Goal: Information Seeking & Learning: Learn about a topic

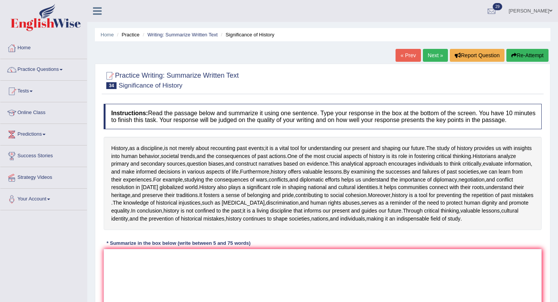
click at [433, 54] on link "Next »" at bounding box center [435, 55] width 25 height 13
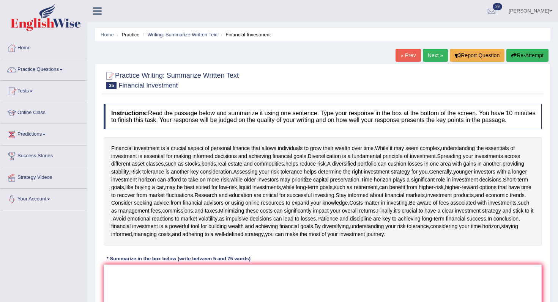
scroll to position [98, 0]
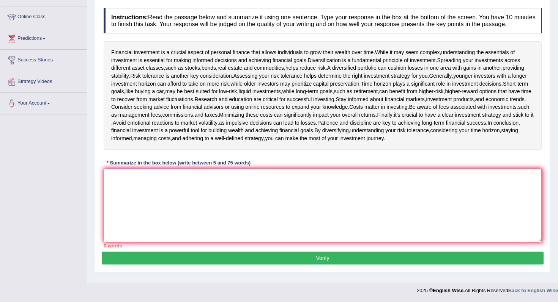
click at [202, 203] on textarea at bounding box center [323, 206] width 438 height 74
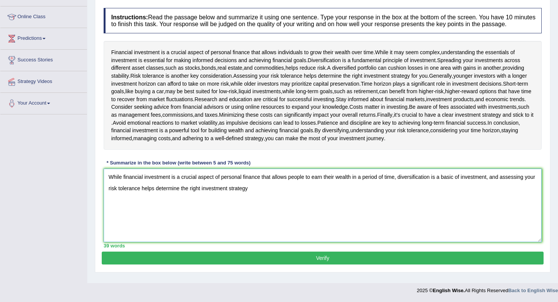
click at [160, 189] on textarea "While financial investment is a crucial aspect of personal finance that allows …" at bounding box center [323, 206] width 438 height 74
click at [186, 192] on textarea "While financial investment is a crucial aspect of personal finance that allows …" at bounding box center [323, 206] width 438 height 74
click at [179, 193] on textarea "While financial investment is a crucial aspect of personal finance that allows …" at bounding box center [323, 206] width 438 height 74
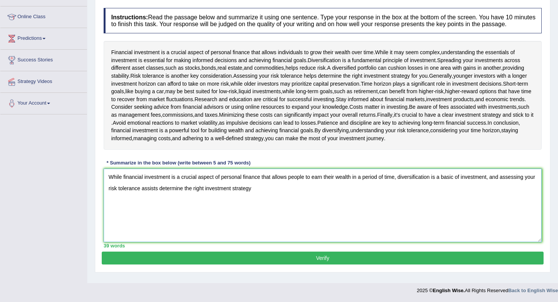
click at [116, 194] on textarea "While financial investment is a crucial aspect of personal finance that allows …" at bounding box center [323, 206] width 438 height 74
click at [178, 195] on textarea "While financial investment is a crucial aspect of personal finance that allows …" at bounding box center [323, 206] width 438 height 74
click at [162, 197] on textarea "While financial investment is a crucial aspect of personal finance that allows …" at bounding box center [323, 206] width 438 height 74
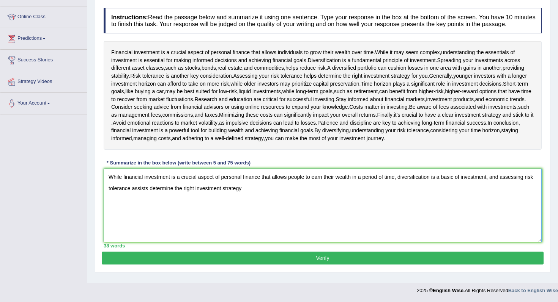
click at [161, 196] on textarea "While financial investment is a crucial aspect of personal finance that allows …" at bounding box center [323, 206] width 438 height 74
click at [287, 194] on textarea "While financial investment is a crucial aspect of personal finance that allows …" at bounding box center [323, 206] width 438 height 74
click at [252, 199] on textarea "While financial investment is a crucial aspect of personal finance that allows …" at bounding box center [323, 206] width 438 height 74
click at [249, 192] on textarea "While financial investment is a crucial aspect of personal finance that allows …" at bounding box center [323, 206] width 438 height 74
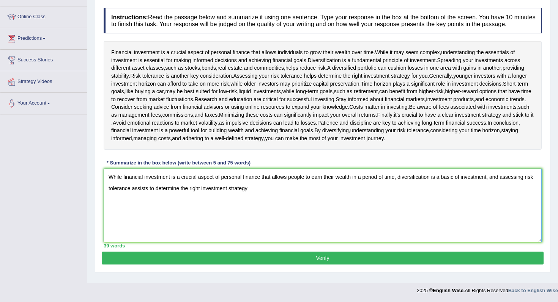
click at [249, 192] on textarea "While financial investment is a crucial aspect of personal finance that allows …" at bounding box center [323, 206] width 438 height 74
click at [204, 197] on textarea "While financial investment is a crucial aspect of personal finance that allows …" at bounding box center [323, 206] width 438 height 74
click at [274, 195] on textarea "While financial investment is a crucial aspect of personal finance that allows …" at bounding box center [323, 206] width 438 height 74
click at [417, 191] on textarea "While financial investment is a crucial aspect of personal finance that allows …" at bounding box center [323, 206] width 438 height 74
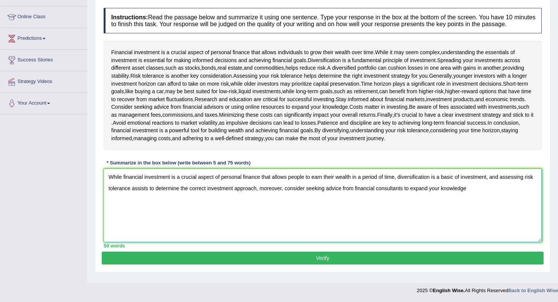
click at [417, 191] on textarea "While financial investment is a crucial aspect of personal finance that allows …" at bounding box center [323, 206] width 438 height 74
click at [506, 193] on textarea "While financial investment is a crucial aspect of personal finance that allows …" at bounding box center [323, 206] width 438 height 74
click at [378, 195] on textarea "While financial investment is a crucial aspect of personal finance that allows …" at bounding box center [323, 206] width 438 height 74
click at [205, 208] on textarea "While financial investment is a crucial aspect of personal finance that allows …" at bounding box center [323, 206] width 438 height 74
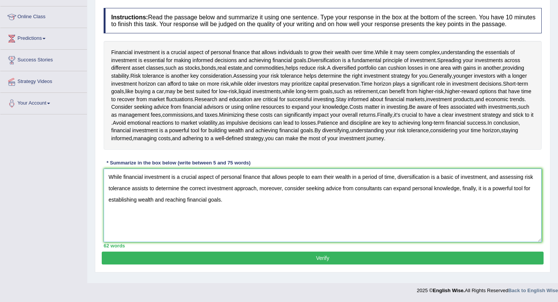
type textarea "While financial investment is a crucial aspect of personal finance that allows …"
click at [280, 263] on button "Verify" at bounding box center [323, 258] width 442 height 13
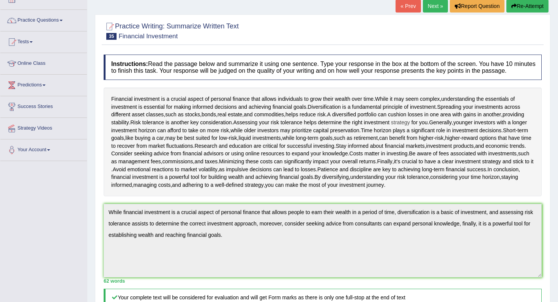
scroll to position [0, 0]
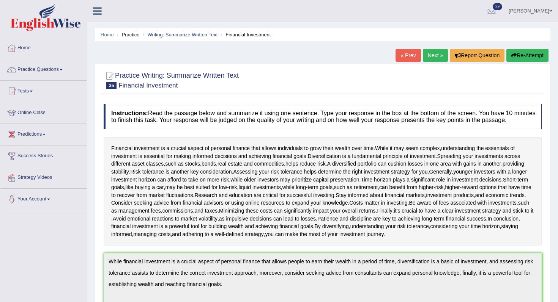
click at [430, 53] on link "Next »" at bounding box center [435, 55] width 25 height 13
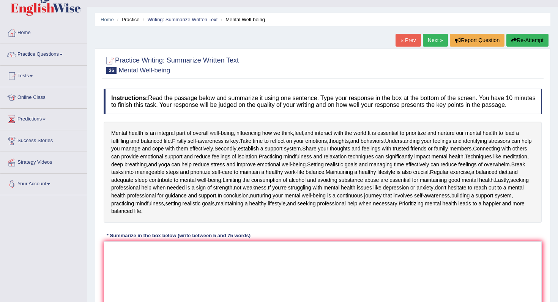
scroll to position [36, 0]
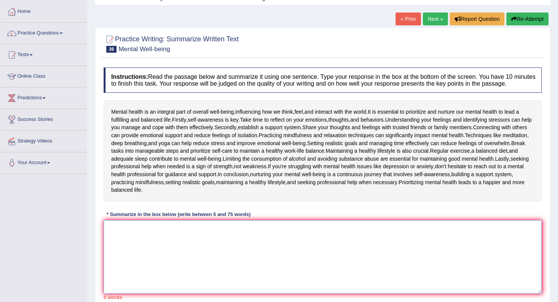
click at [244, 261] on textarea at bounding box center [323, 257] width 438 height 74
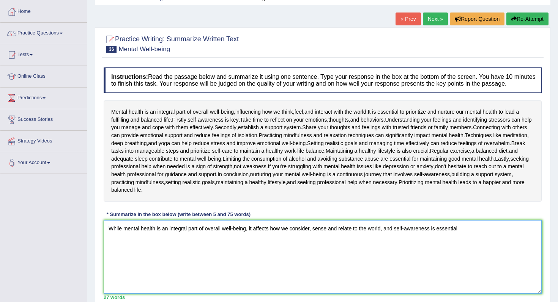
click at [304, 238] on textarea "While mental health is an integral part of overall well-being, it affects how w…" at bounding box center [323, 257] width 438 height 74
click at [318, 237] on textarea "While mental health is an integral part of overall well-being, it affects how w…" at bounding box center [323, 257] width 438 height 74
click at [346, 237] on textarea "While mental health is an integral part of overall well-being, it affects how w…" at bounding box center [323, 257] width 438 height 74
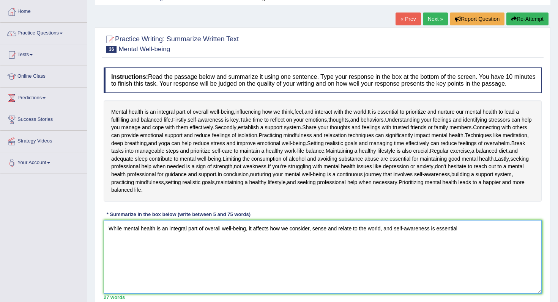
click at [346, 237] on textarea "While mental health is an integral part of overall well-being, it affects how w…" at bounding box center [323, 257] width 438 height 74
click at [472, 240] on textarea "While mental health is an integral part of overall well-being, it affects how w…" at bounding box center [323, 257] width 438 height 74
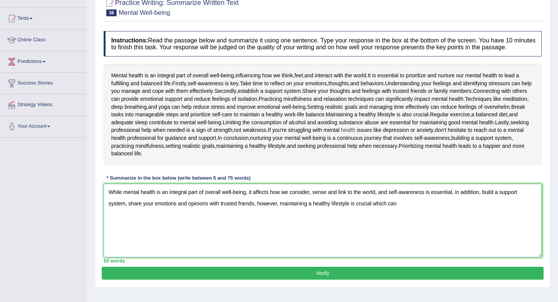
scroll to position [75, 0]
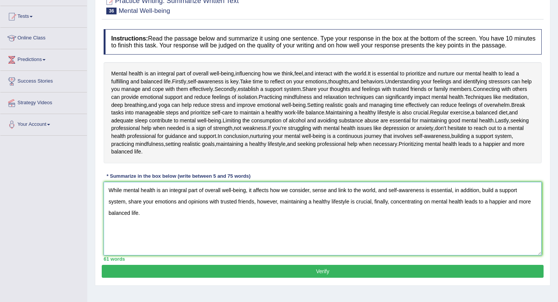
type textarea "While mental health is an integral part of overall well-being, it affects how w…"
click at [359, 278] on button "Verify" at bounding box center [323, 271] width 442 height 13
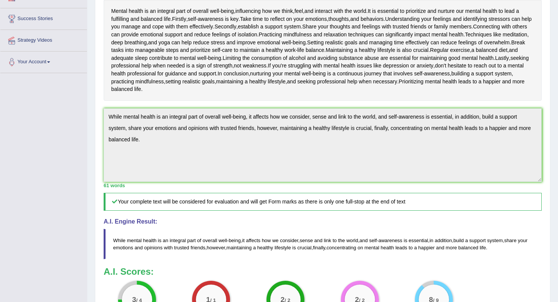
scroll to position [125, 0]
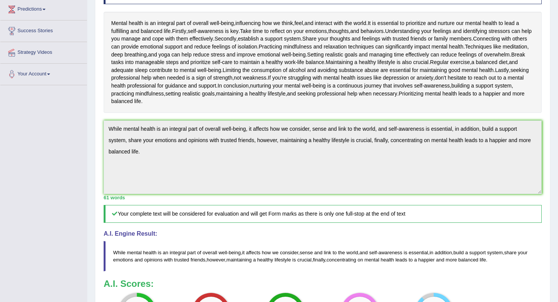
click at [68, 105] on div "Toggle navigation Home Practice Questions Speaking Practice Read Aloud Repeat S…" at bounding box center [279, 143] width 558 height 537
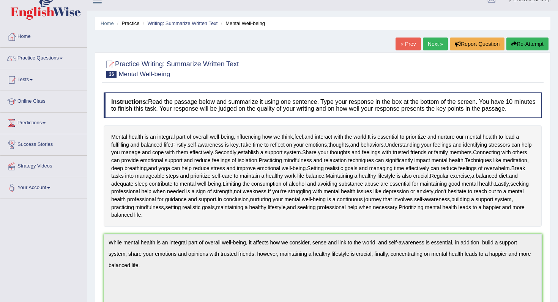
scroll to position [5, 0]
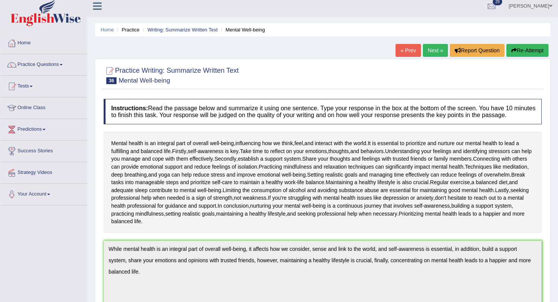
click at [525, 44] on div "Home Practice Writing: Summarize Written Text Mental Well-being « Prev Next » R…" at bounding box center [322, 256] width 471 height 522
click at [515, 53] on button "Re-Attempt" at bounding box center [527, 50] width 42 height 13
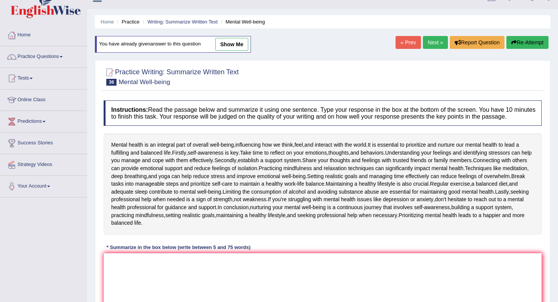
scroll to position [15, 0]
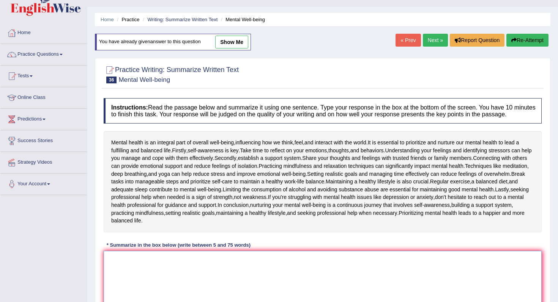
click at [326, 269] on textarea at bounding box center [323, 288] width 438 height 74
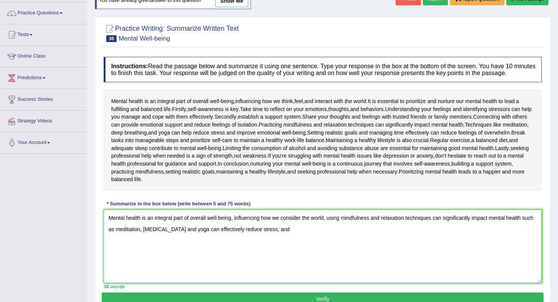
scroll to position [58, 0]
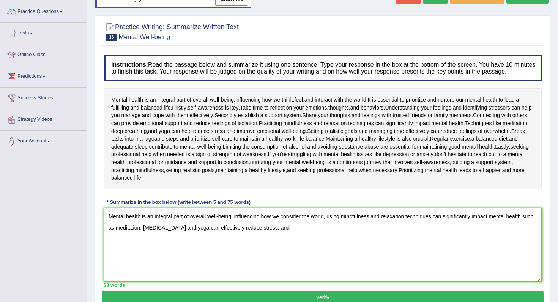
click at [330, 222] on textarea "Mental health is an integral part of overall well-being, influencing how we con…" at bounding box center [323, 245] width 438 height 74
click at [323, 237] on textarea "Mental health is an integral part of overall well-being, influencing how we con…" at bounding box center [323, 245] width 438 height 74
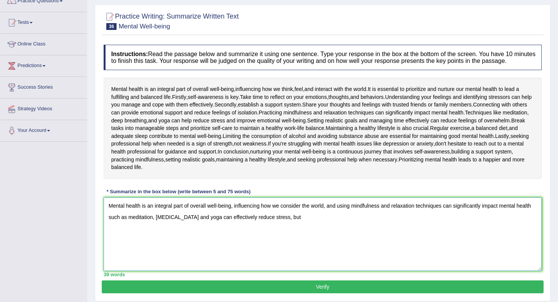
scroll to position [71, 0]
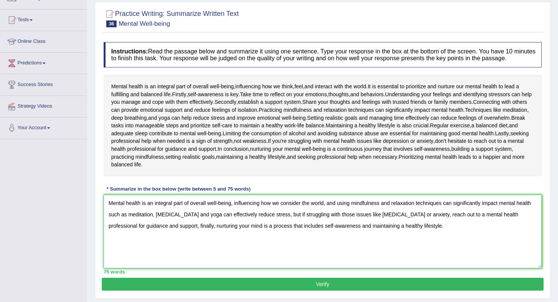
drag, startPoint x: 327, startPoint y: 236, endPoint x: 558, endPoint y: 236, distance: 230.7
click at [558, 236] on div "Home Practice Writing: Summarize Written Text Mental Well-being You have alread…" at bounding box center [322, 119] width 471 height 380
type textarea "Mental health is an integral part of overall well-being, influencing how we con…"
click at [522, 286] on button "Verify" at bounding box center [323, 284] width 442 height 13
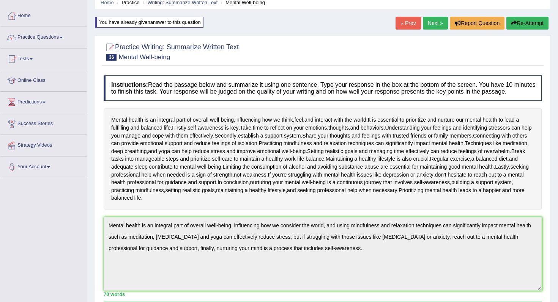
scroll to position [0, 0]
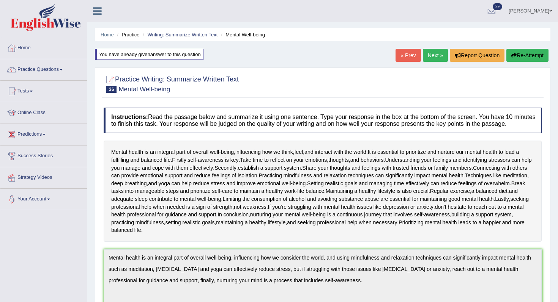
click at [433, 64] on div "Home Practice Writing: Summarize Written Text Mental Well-being You have alread…" at bounding box center [322, 266] width 471 height 533
click at [433, 57] on link "Next »" at bounding box center [435, 55] width 25 height 13
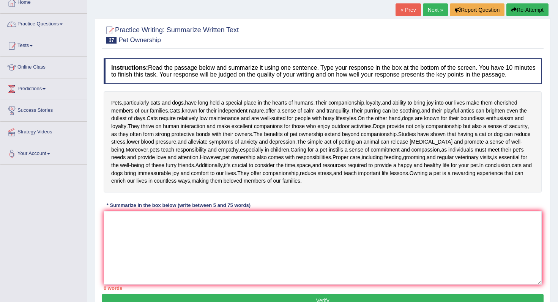
scroll to position [91, 0]
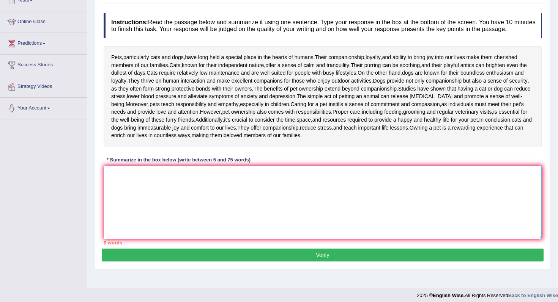
click at [312, 227] on textarea at bounding box center [323, 203] width 438 height 74
type textarea "P"
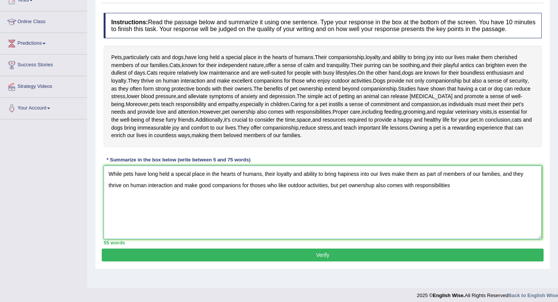
click at [394, 194] on textarea "While pets have long held a specal place in the hearts of humans, their loyalty…" at bounding box center [323, 203] width 438 height 74
click at [488, 189] on textarea "While pets have long held a specal place in the hearts of humans, their loyalty…" at bounding box center [323, 203] width 438 height 74
type textarea "While pets have long held a specal place in the hearts of humans, their loyalty…"
click at [439, 262] on button "Verify" at bounding box center [323, 255] width 442 height 13
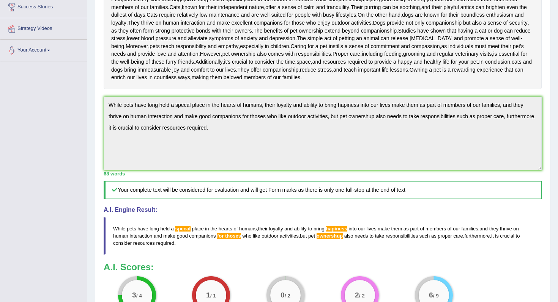
scroll to position [130, 0]
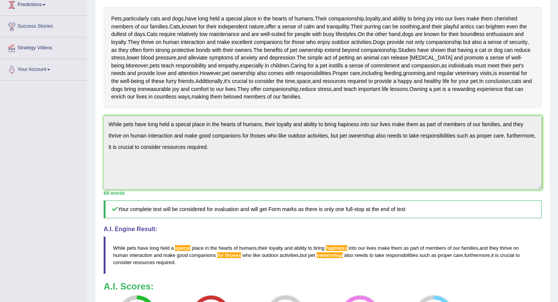
drag, startPoint x: 392, startPoint y: 106, endPoint x: 107, endPoint y: 63, distance: 288.9
click at [104, 60] on div "Pets , particularly cats and dogs , have long held a special place in the heart…" at bounding box center [323, 57] width 438 height 101
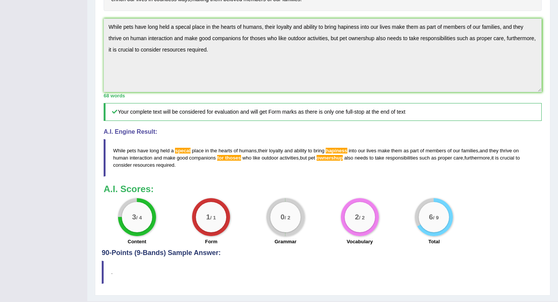
scroll to position [216, 0]
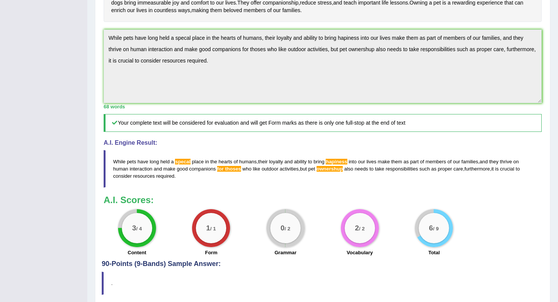
click at [38, 10] on div "Toggle navigation Home Practice Questions Speaking Practice Read Aloud Repeat S…" at bounding box center [279, 56] width 558 height 544
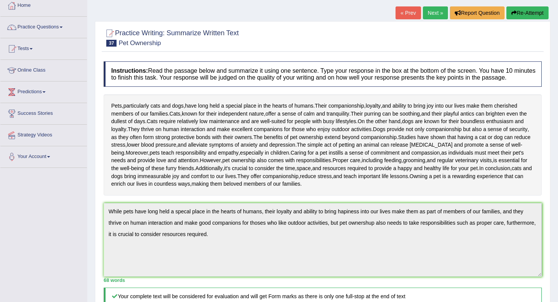
scroll to position [0, 0]
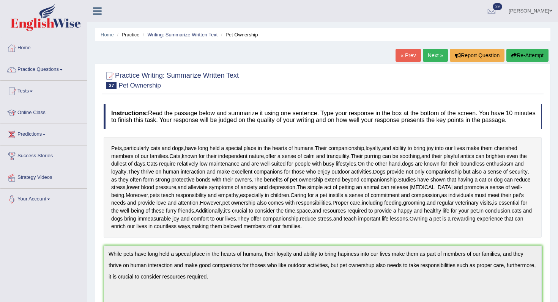
click at [518, 57] on button "Re-Attempt" at bounding box center [527, 55] width 42 height 13
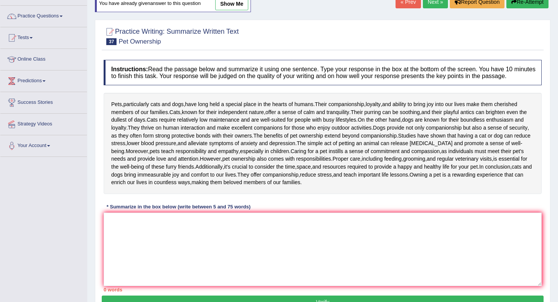
scroll to position [17, 0]
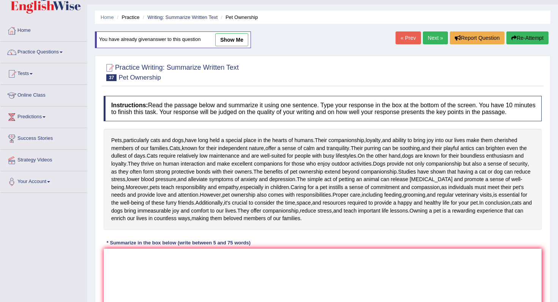
click at [239, 41] on link "show me" at bounding box center [231, 39] width 33 height 13
type textarea "While pets have long held a specal place in the hearts of humans, their loyalty…"
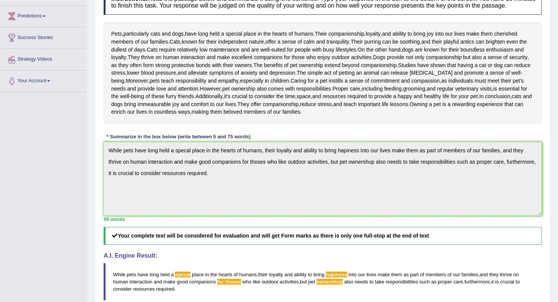
scroll to position [7, 0]
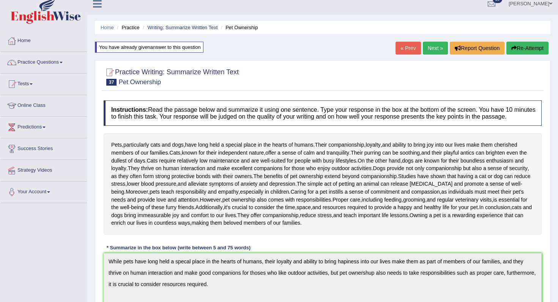
click at [526, 44] on button "Re-Attempt" at bounding box center [527, 48] width 42 height 13
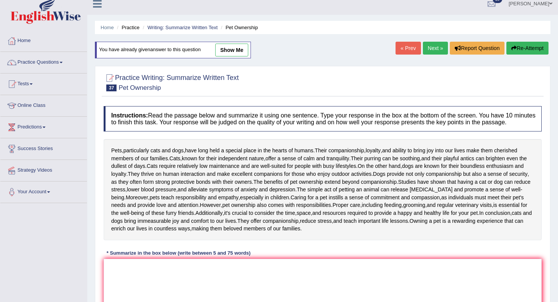
click at [338, 261] on div "Instructions: Read the passage below and summarize it using one sentence. Type …" at bounding box center [323, 222] width 442 height 240
click at [351, 284] on textarea at bounding box center [323, 296] width 438 height 74
paste textarea "While pets have long held a specal place in the hearts of humans, their loyalty…"
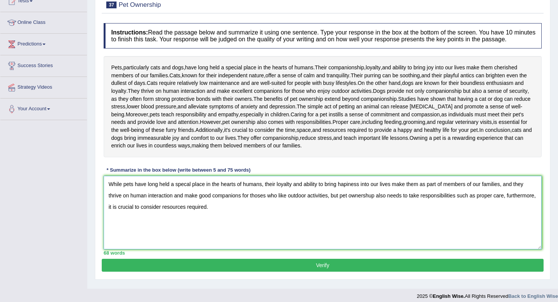
scroll to position [99, 0]
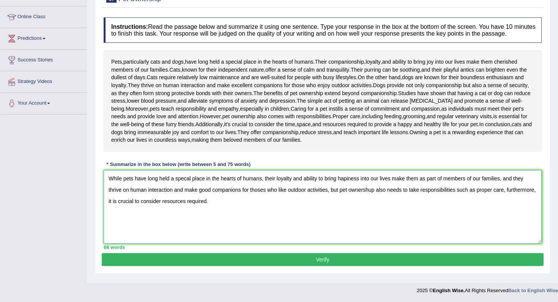
click at [368, 195] on textarea "While pets have long held a specal place in the hearts of humans, their loyalty…" at bounding box center [323, 207] width 438 height 74
drag, startPoint x: 370, startPoint y: 194, endPoint x: 383, endPoint y: 195, distance: 12.9
click at [383, 195] on textarea "While pets have long held a specal place in the hearts of humans, their loyalty…" at bounding box center [323, 207] width 438 height 74
click at [187, 183] on textarea "While pets have long held a specal place in the hearts of humans, their loyalty…" at bounding box center [323, 207] width 438 height 74
click at [350, 181] on textarea "While pets have long held a special place in the hearts of humans, their loyalt…" at bounding box center [323, 207] width 438 height 74
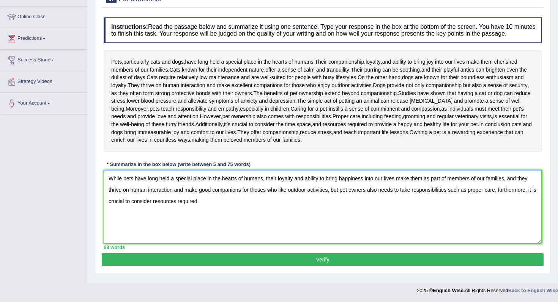
click at [389, 216] on textarea "While pets have long held a special place in the hearts of humans, their loyalt…" at bounding box center [323, 207] width 438 height 74
click at [177, 197] on textarea "While pets have long held a special place in the hearts of humans, their loyalt…" at bounding box center [323, 207] width 438 height 74
click at [219, 190] on textarea "While pets have long held a special place in the hearts of humans, their loyalt…" at bounding box center [323, 207] width 438 height 74
click at [266, 197] on textarea "While pets have long held a special place in the hearts of humans, their loyalt…" at bounding box center [323, 207] width 438 height 74
type textarea "While pets have long held a special place in the hearts of humans, their loyalt…"
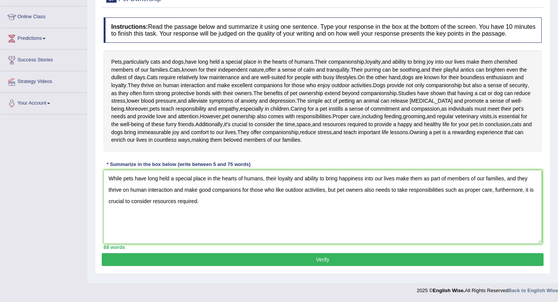
click at [302, 279] on div "Home Practice Writing: Summarize Written Text Pet Ownership You have already gi…" at bounding box center [322, 94] width 471 height 380
click at [331, 261] on button "Verify" at bounding box center [323, 260] width 442 height 13
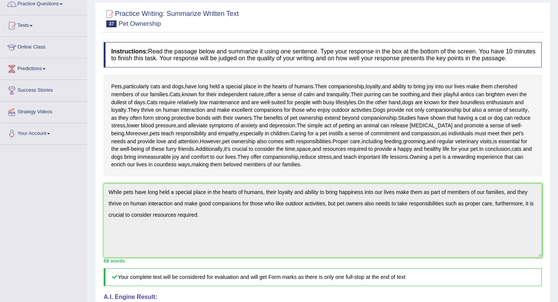
scroll to position [0, 0]
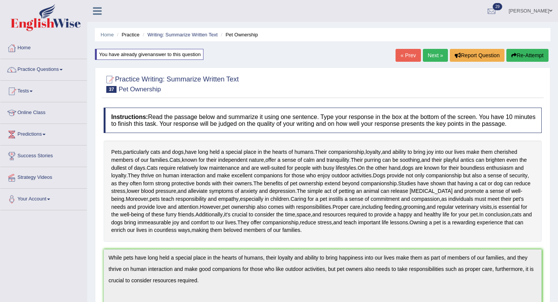
click at [530, 60] on button "Re-Attempt" at bounding box center [527, 55] width 42 height 13
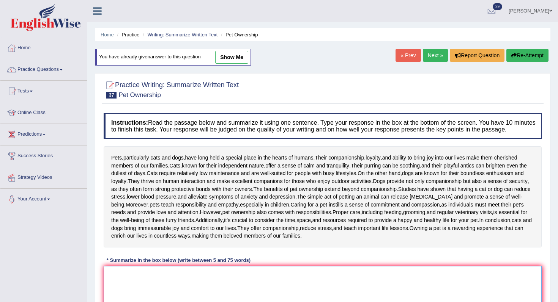
click at [220, 280] on textarea at bounding box center [323, 303] width 438 height 74
type textarea "P"
type textarea "W"
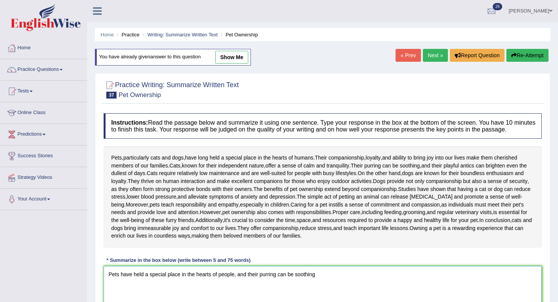
drag, startPoint x: 249, startPoint y: 283, endPoint x: 533, endPoint y: 286, distance: 283.9
click at [533, 286] on textarea "Pets have held a special place in the hearts of people, and their purring can b…" at bounding box center [323, 303] width 438 height 74
click at [243, 282] on textarea "Pets have held a special place in the hearts of people, and cats need relativel…" at bounding box center [323, 303] width 438 height 74
click at [474, 275] on textarea "Pets have held a special place in the hearts of people, while cats need relativ…" at bounding box center [323, 303] width 438 height 74
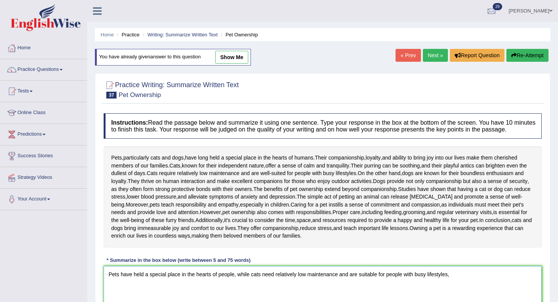
click at [465, 281] on textarea "Pets have held a special place in the hearts of people, while cats need relativ…" at bounding box center [323, 303] width 438 height 74
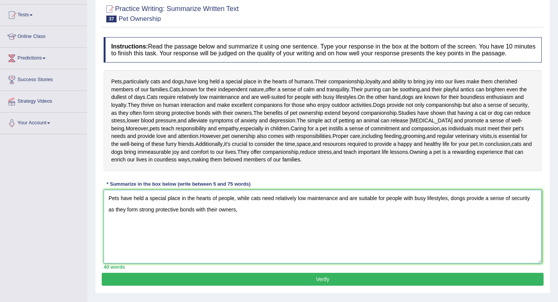
scroll to position [75, 0]
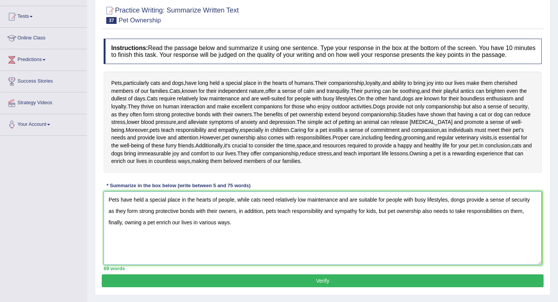
type textarea "Pets have held a special place in the hearts of people, while cats need relativ…"
click at [406, 288] on button "Verify" at bounding box center [323, 281] width 442 height 13
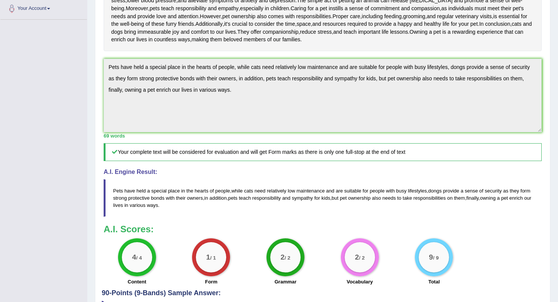
scroll to position [256, 0]
